Goal: Browse casually

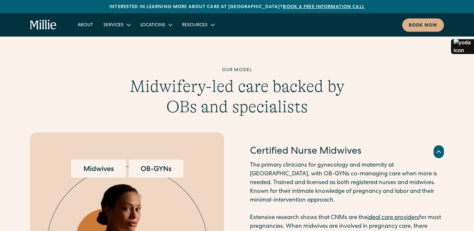
scroll to position [589, 0]
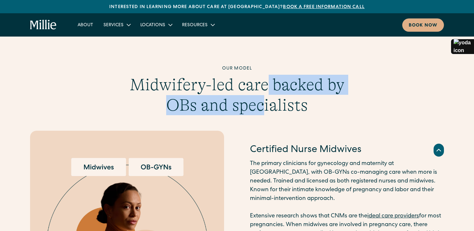
drag, startPoint x: 262, startPoint y: 101, endPoint x: 266, endPoint y: 76, distance: 25.0
click at [266, 76] on h3 "Midwifery-led care backed by OBs and specialists" at bounding box center [237, 95] width 248 height 40
drag, startPoint x: 232, startPoint y: 100, endPoint x: 232, endPoint y: 76, distance: 24.2
click at [232, 76] on h3 "Midwifery-led care backed by OBs and specialists" at bounding box center [237, 95] width 248 height 40
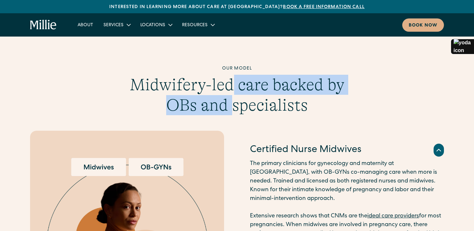
click at [232, 76] on h3 "Midwifery-led care backed by OBs and specialists" at bounding box center [237, 95] width 248 height 40
drag, startPoint x: 232, startPoint y: 96, endPoint x: 232, endPoint y: 79, distance: 16.5
click at [232, 79] on h3 "Midwifery-led care backed by OBs and specialists" at bounding box center [237, 95] width 248 height 40
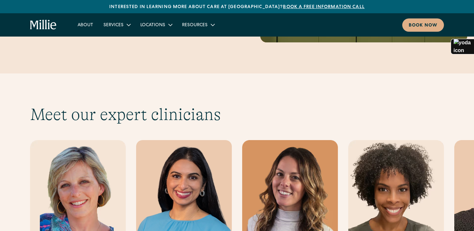
scroll to position [1883, 0]
